Goal: Contribute content

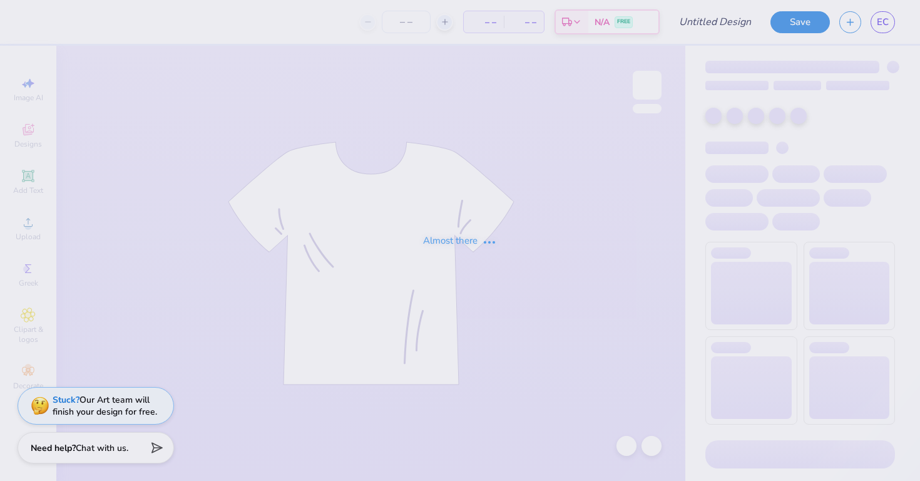
type input "rhinestone shorts"
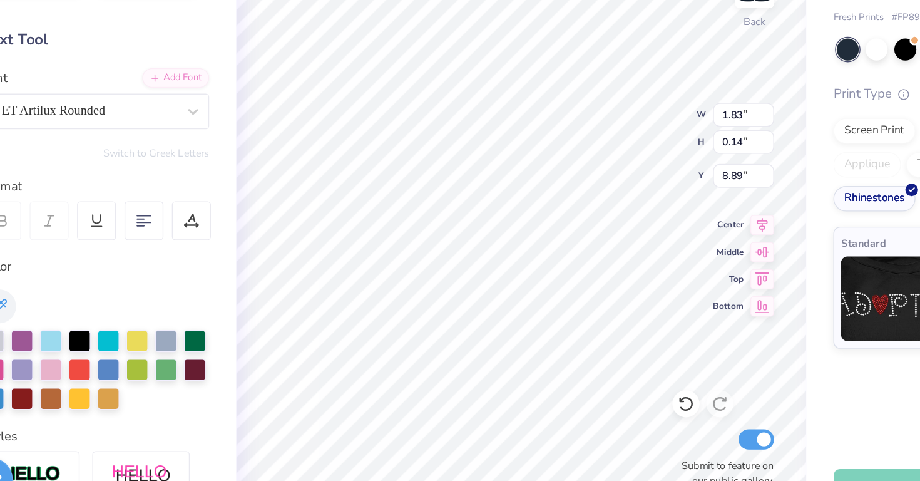
scroll to position [0, 2]
type textarea "."
type input "2.19"
type input "8.98"
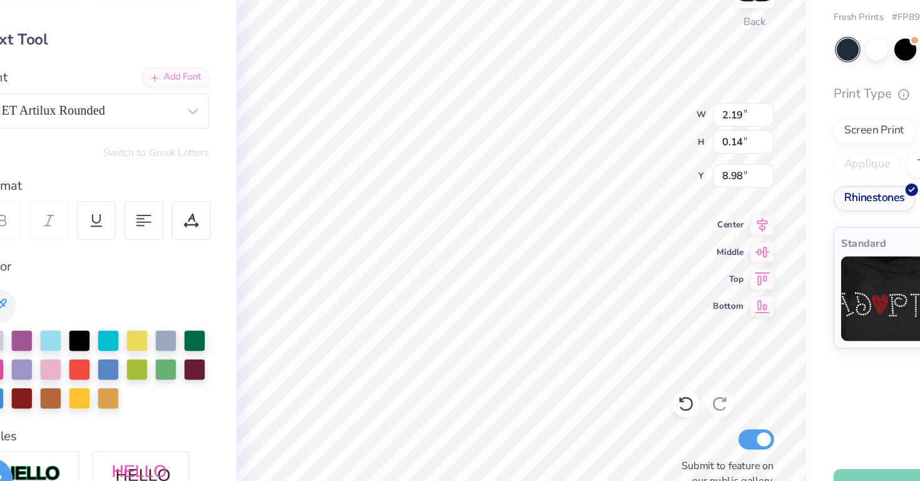
type input "9.12"
type input "7.11"
type input "1.82"
type input "1.31"
type input "7.18"
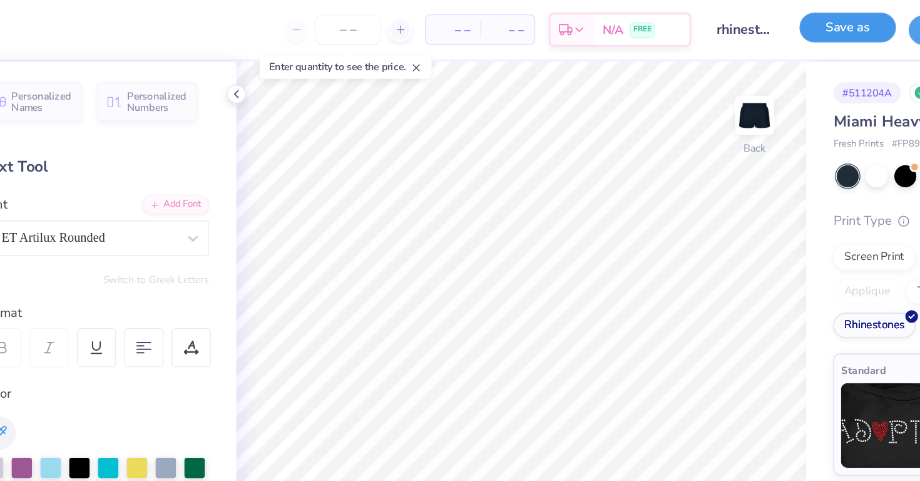
click at [698, 14] on button "Save as" at bounding box center [715, 20] width 71 height 22
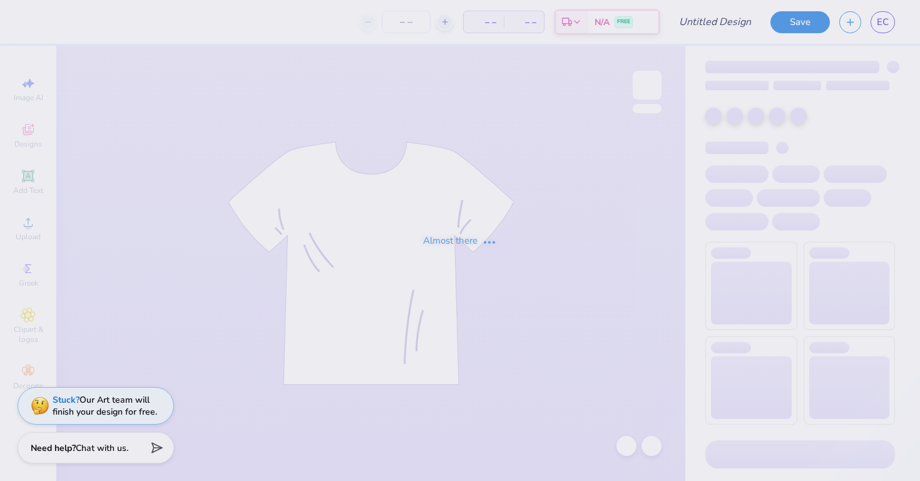
type input "rhinestone tank"
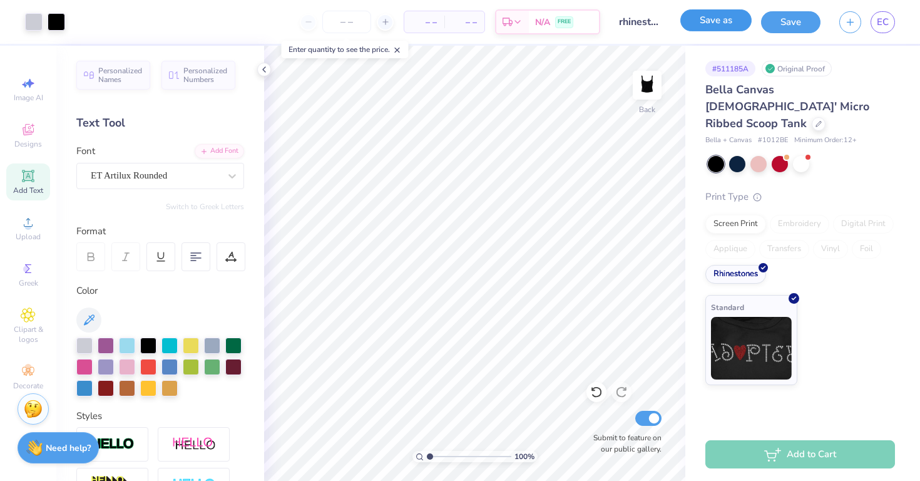
click at [716, 30] on button "Save as" at bounding box center [715, 20] width 71 height 22
